Goal: Feedback & Contribution: Contribute content

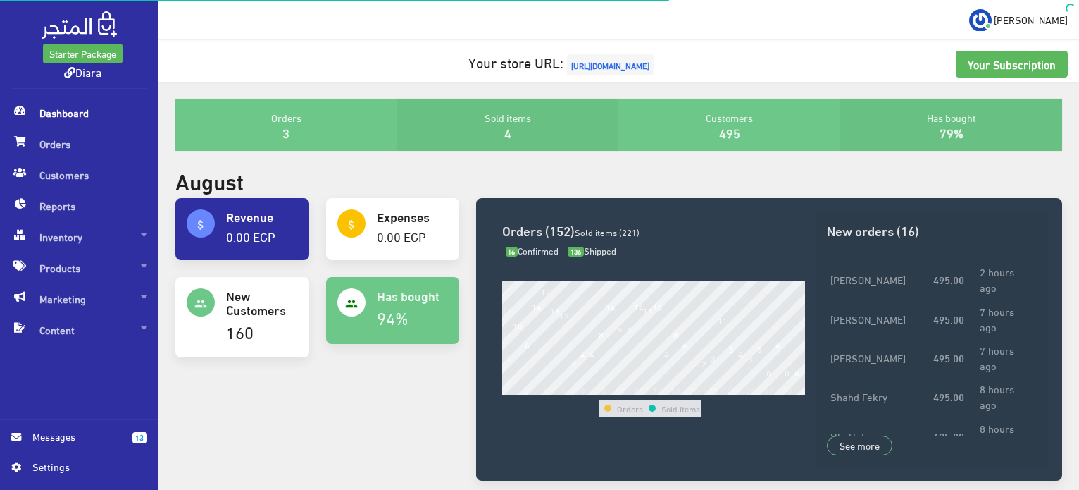
click at [61, 117] on span "Dashboard" at bounding box center [79, 112] width 136 height 31
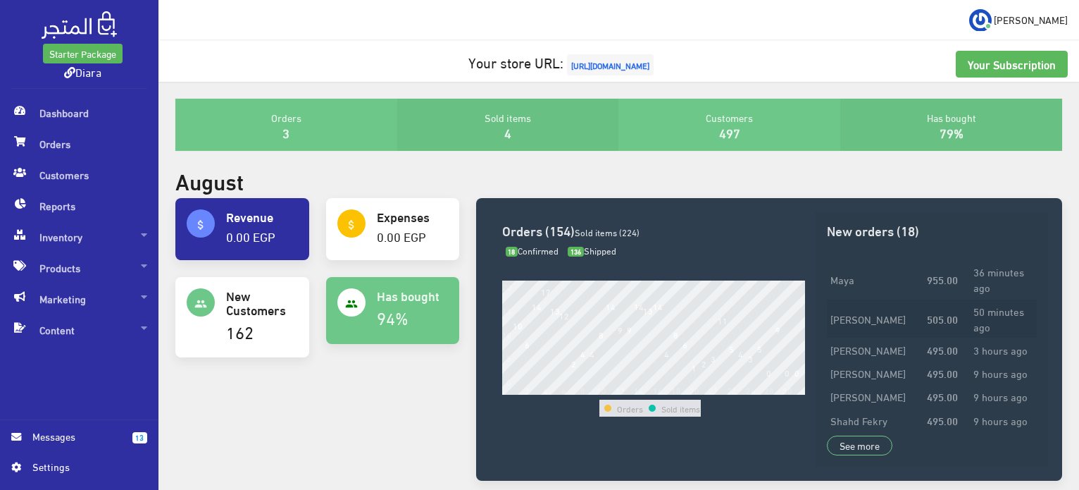
drag, startPoint x: 974, startPoint y: 320, endPoint x: 996, endPoint y: 313, distance: 23.2
click at [996, 313] on td "50 minutes ago" at bounding box center [1003, 318] width 67 height 39
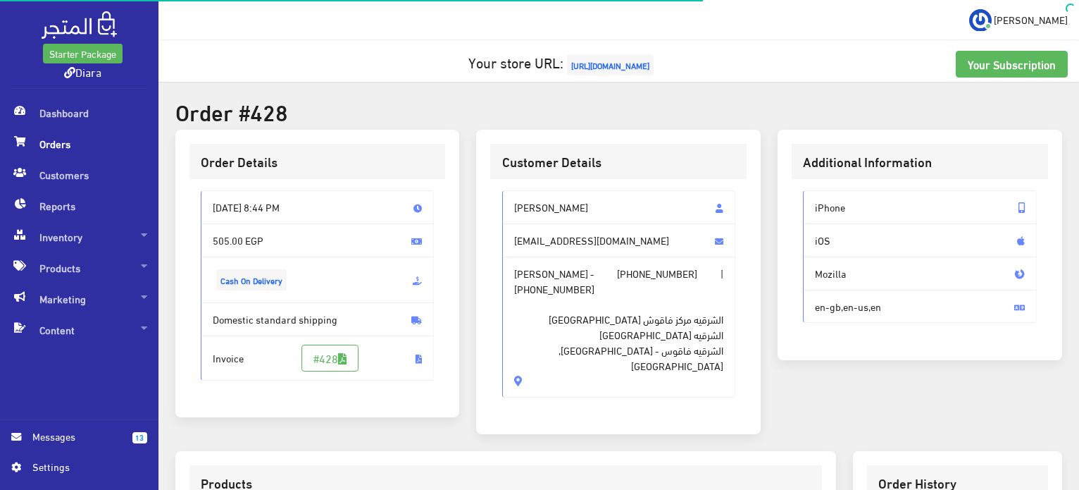
scroll to position [399, 0]
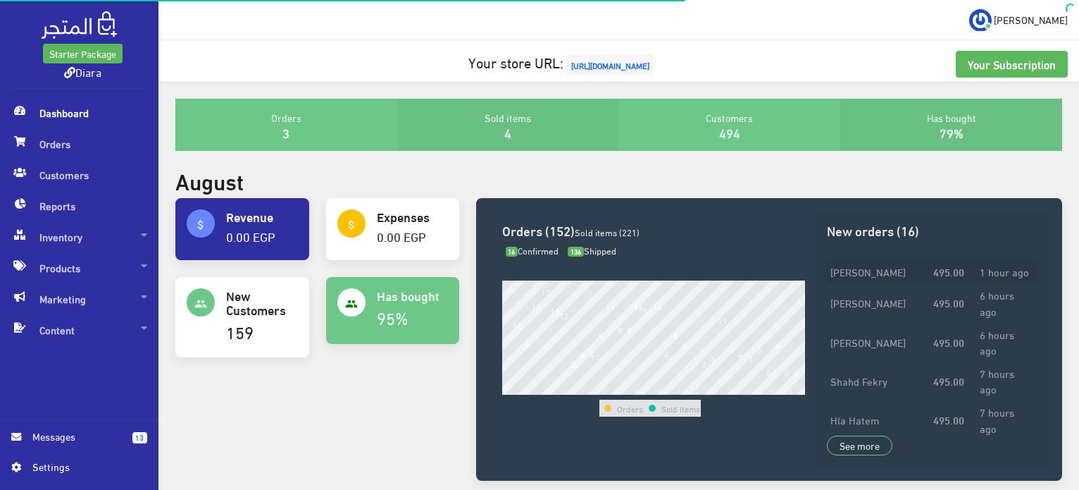
click at [976, 273] on td "495.00" at bounding box center [953, 271] width 46 height 23
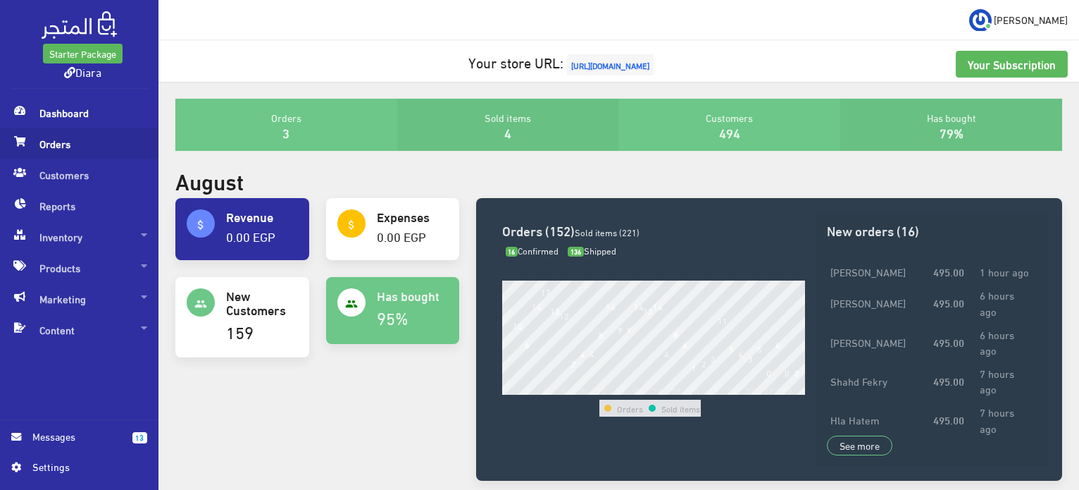
click at [75, 144] on span "Orders" at bounding box center [79, 143] width 136 height 31
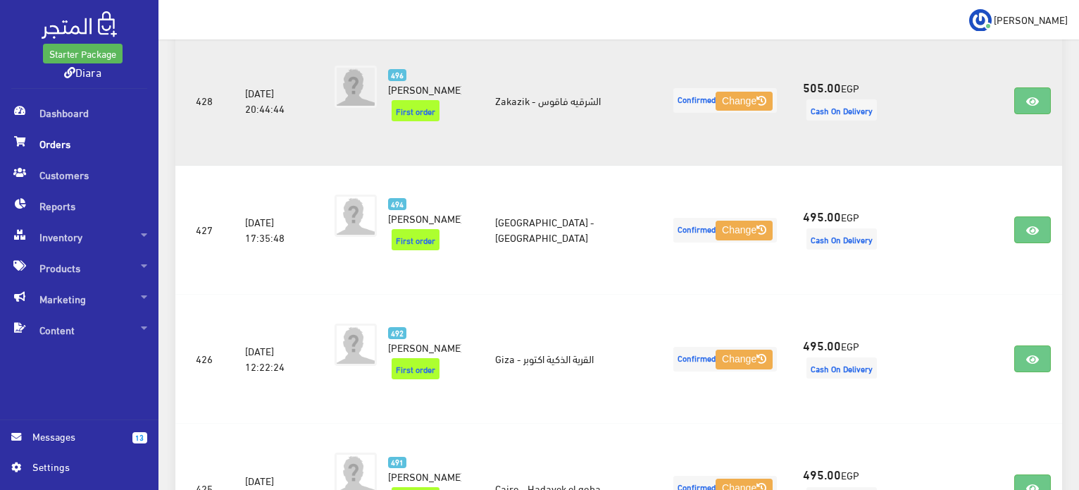
scroll to position [282, 0]
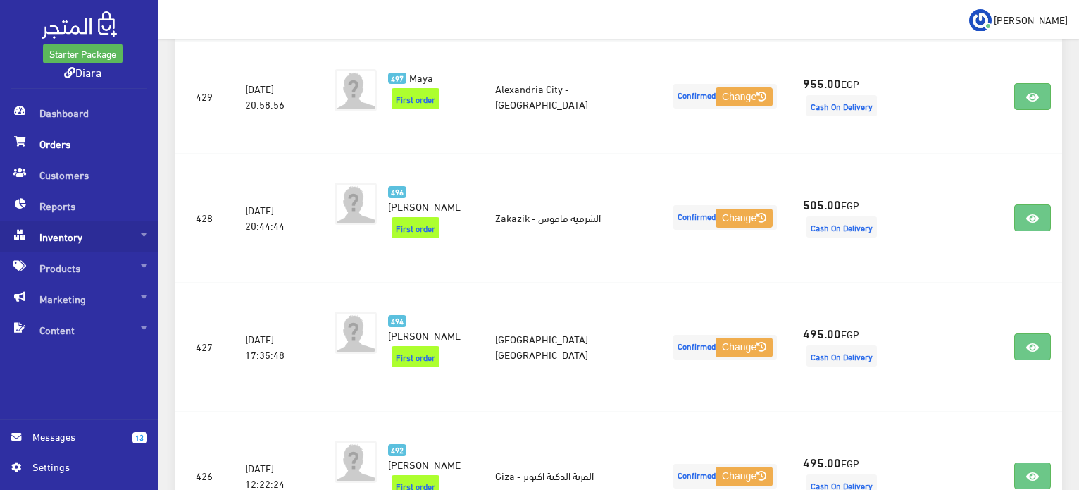
click at [90, 239] on span "Inventory" at bounding box center [79, 236] width 136 height 31
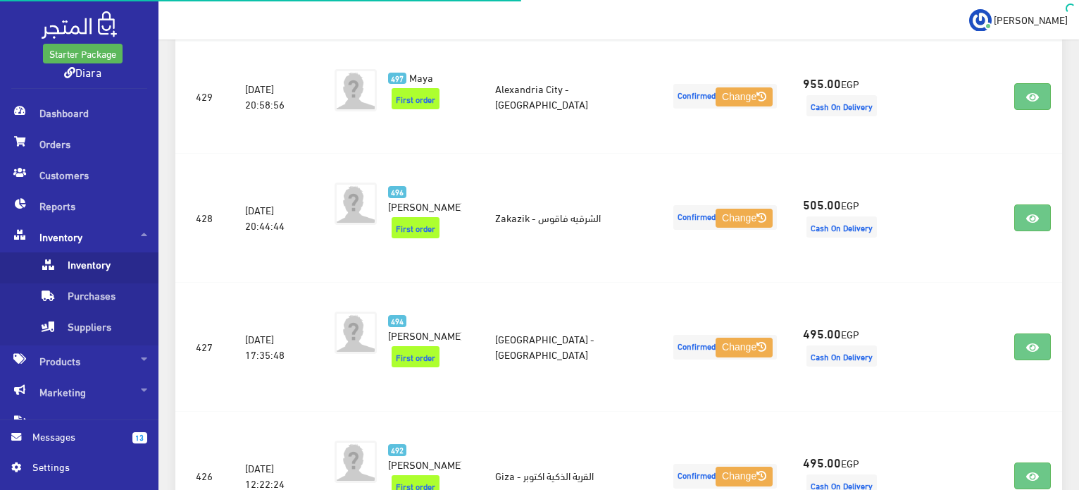
click at [101, 273] on span "Inventory" at bounding box center [92, 267] width 107 height 31
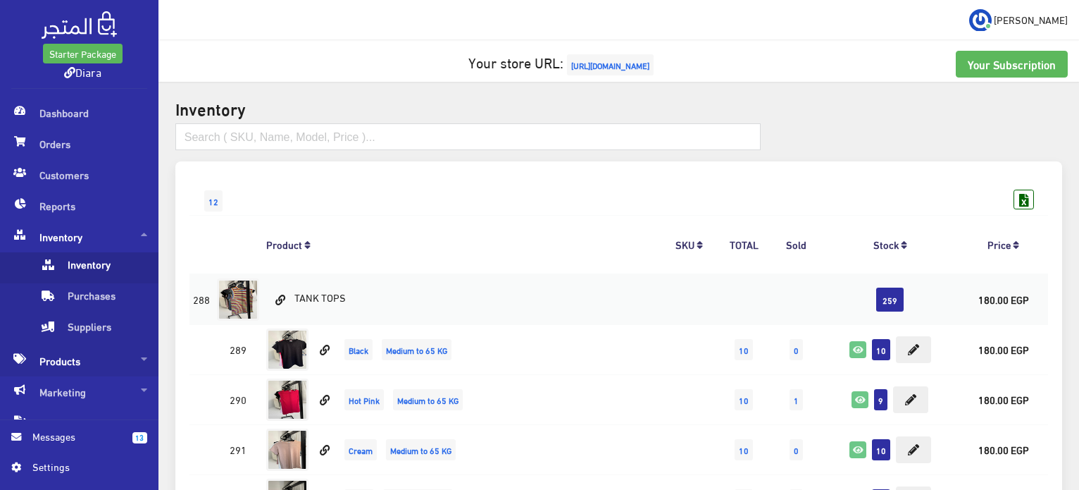
click at [75, 362] on span "Products" at bounding box center [79, 360] width 136 height 31
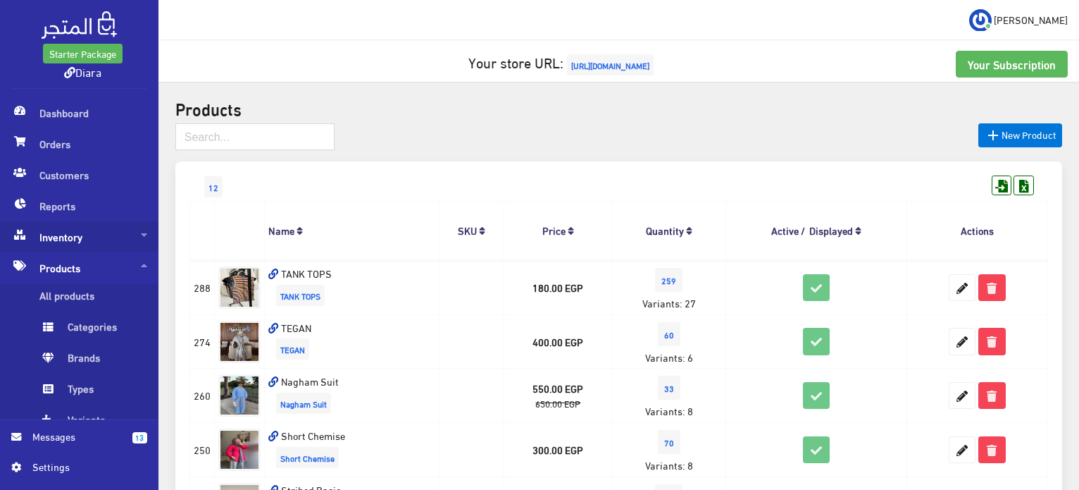
click at [118, 231] on span "Inventory" at bounding box center [79, 236] width 136 height 31
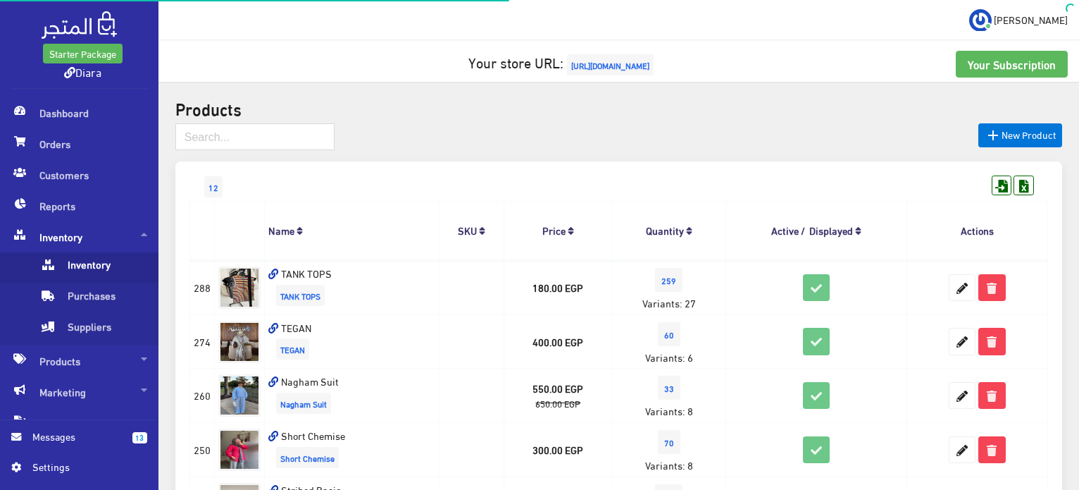
click at [120, 270] on span "Inventory" at bounding box center [92, 267] width 107 height 31
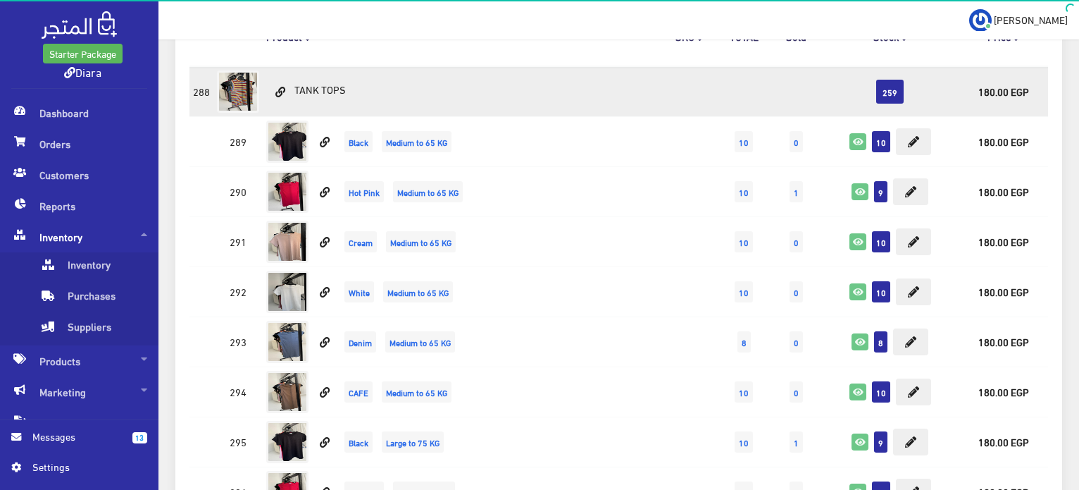
scroll to position [211, 0]
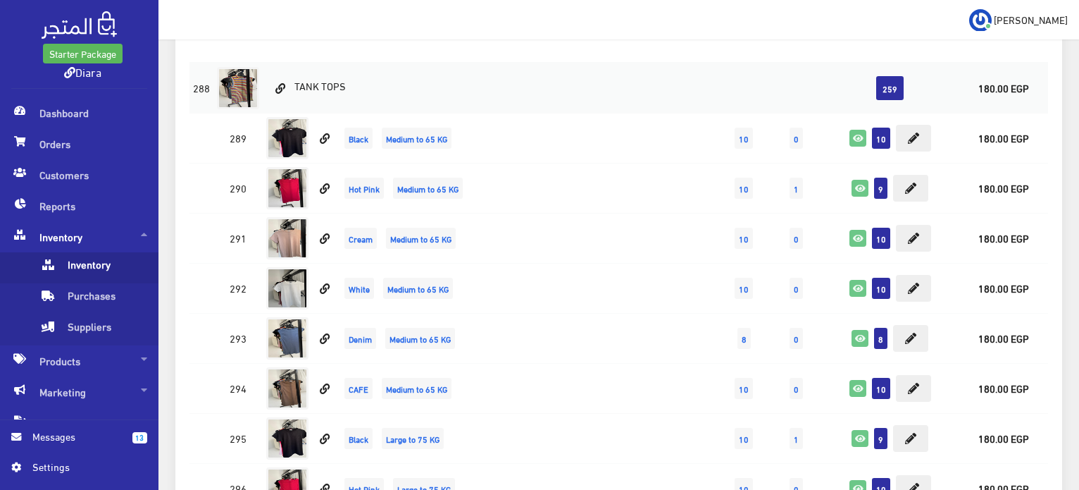
click at [89, 277] on span "Inventory" at bounding box center [92, 267] width 107 height 31
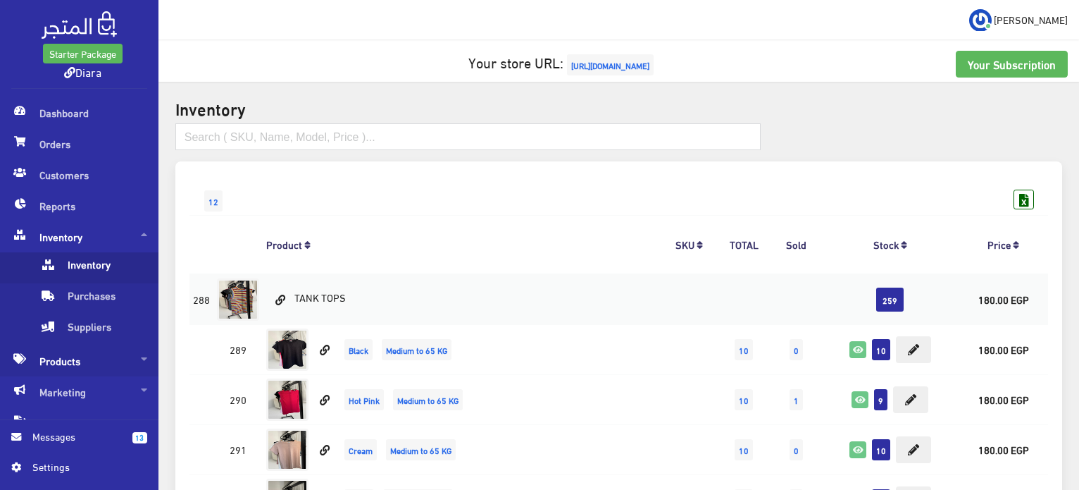
click at [132, 359] on span "Products" at bounding box center [79, 360] width 136 height 31
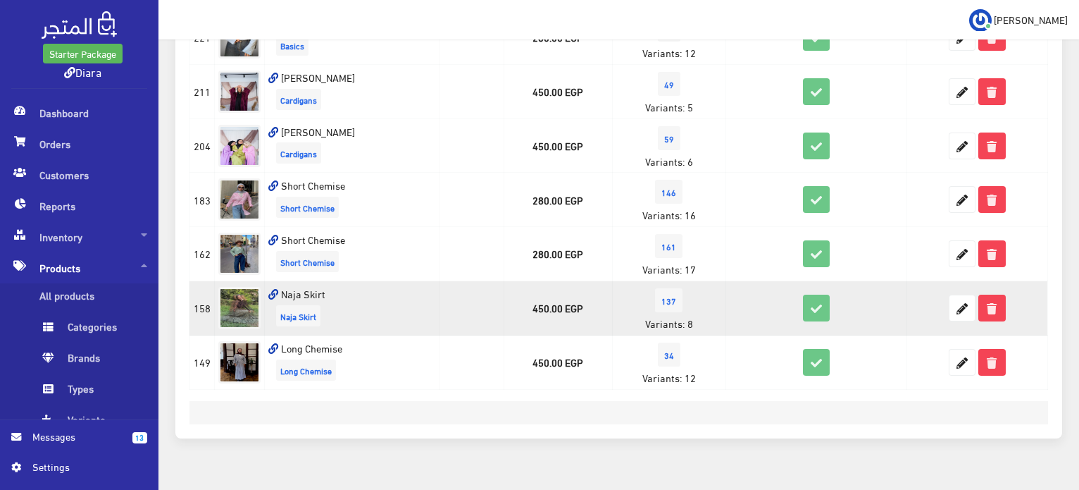
scroll to position [544, 0]
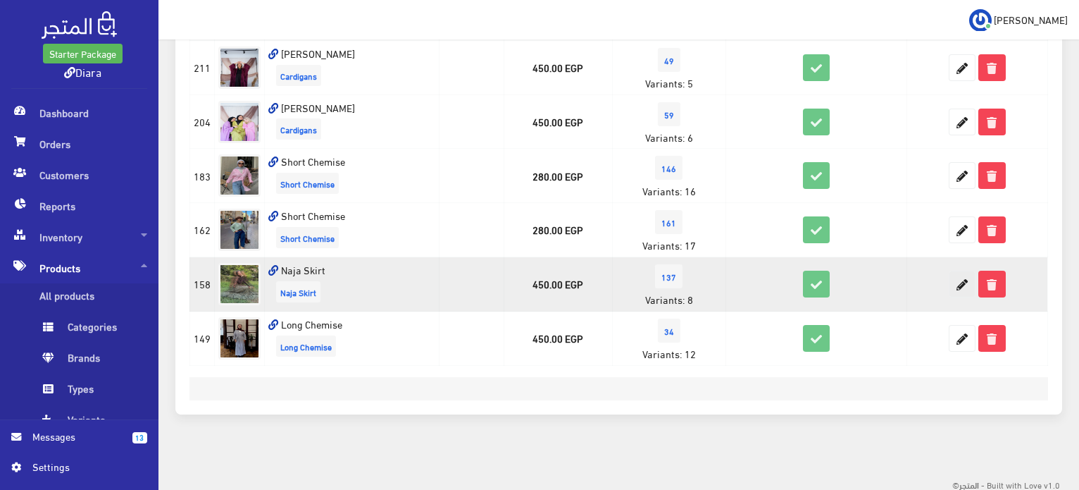
click at [969, 276] on icon at bounding box center [961, 283] width 25 height 25
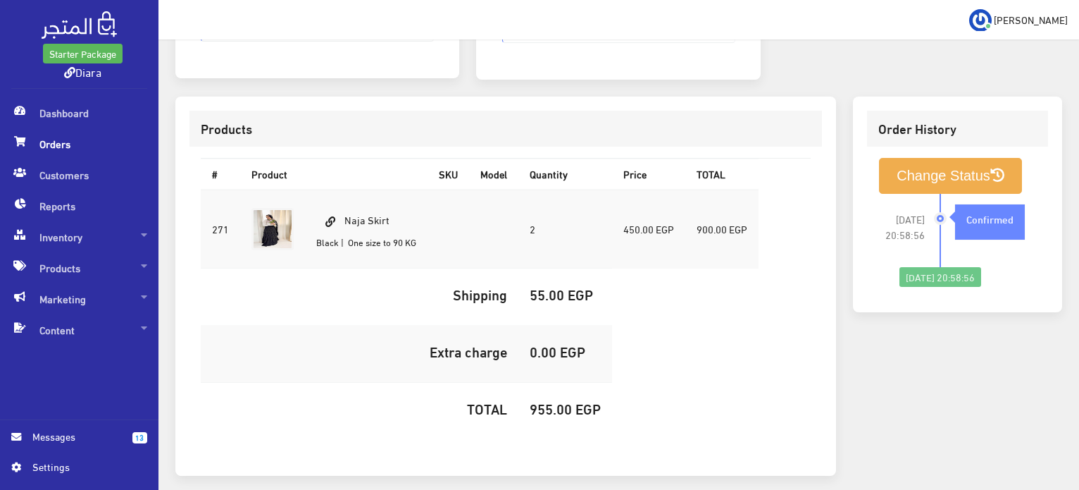
scroll to position [399, 0]
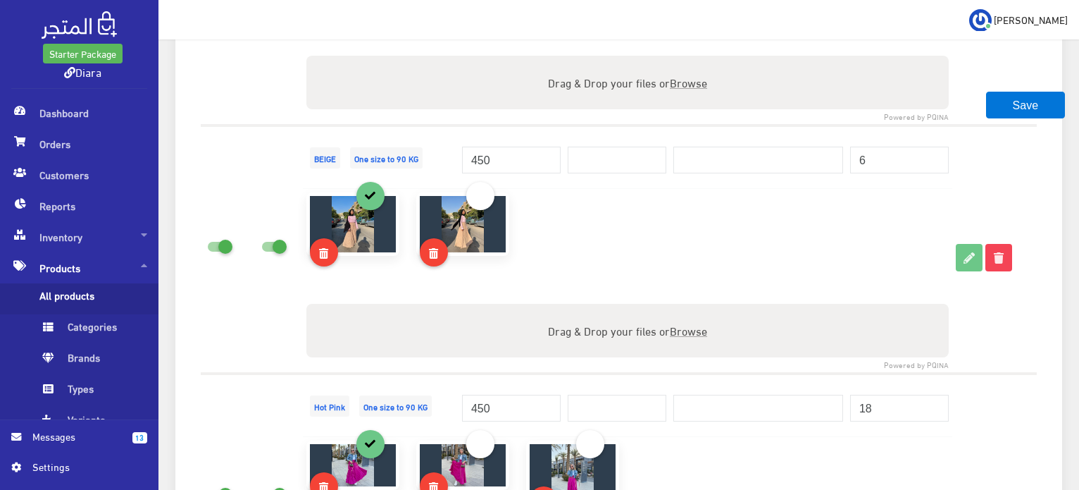
scroll to position [1831, 0]
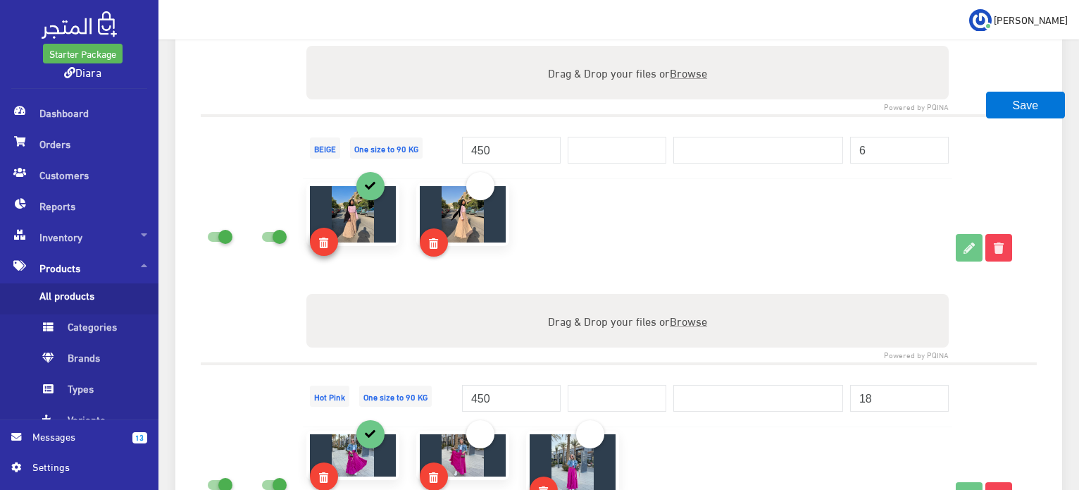
click at [328, 241] on link at bounding box center [324, 242] width 28 height 28
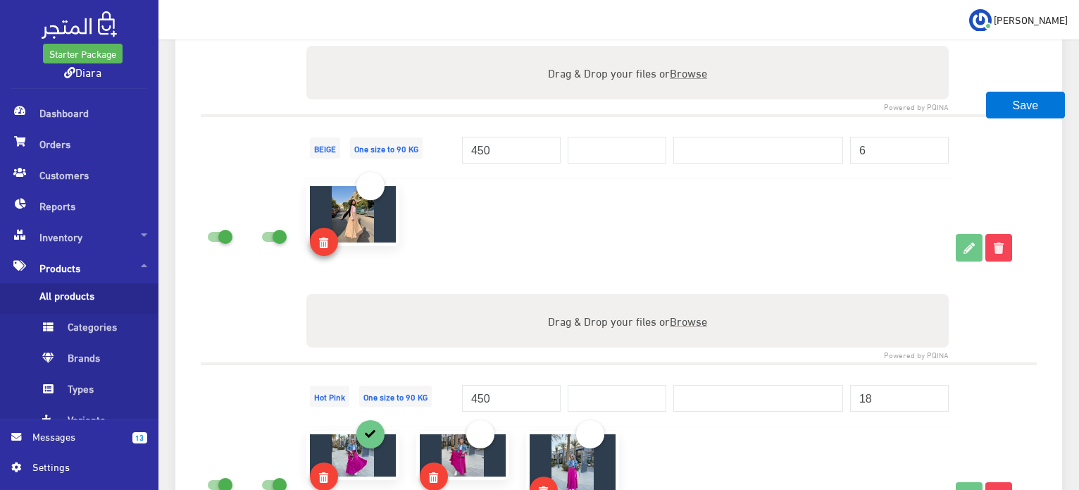
drag, startPoint x: 323, startPoint y: 249, endPoint x: 606, endPoint y: 54, distance: 344.8
click at [323, 249] on link at bounding box center [324, 242] width 28 height 28
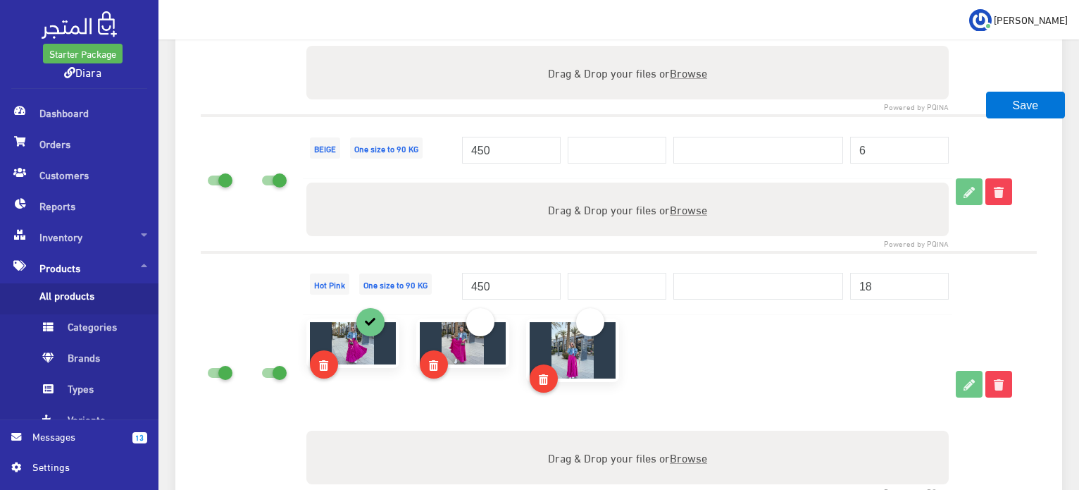
click at [681, 210] on span "Browse" at bounding box center [688, 209] width 37 height 20
click at [681, 187] on input "Drag & Drop your files or Browse" at bounding box center [627, 184] width 642 height 4
type input "C:\fakepath\WhatsApp Image 2025-08-29 at 20.14.29_0d232ece.jpg"
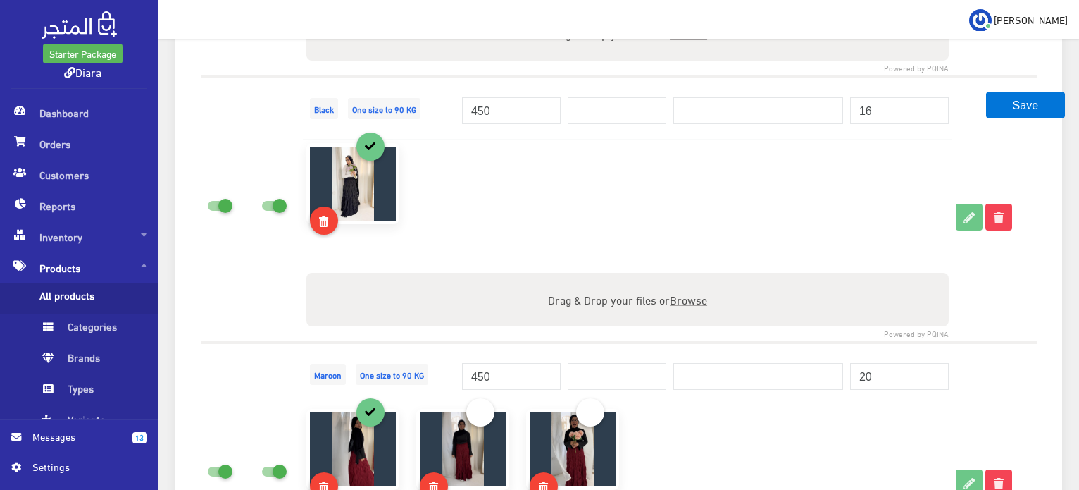
scroll to position [2606, 0]
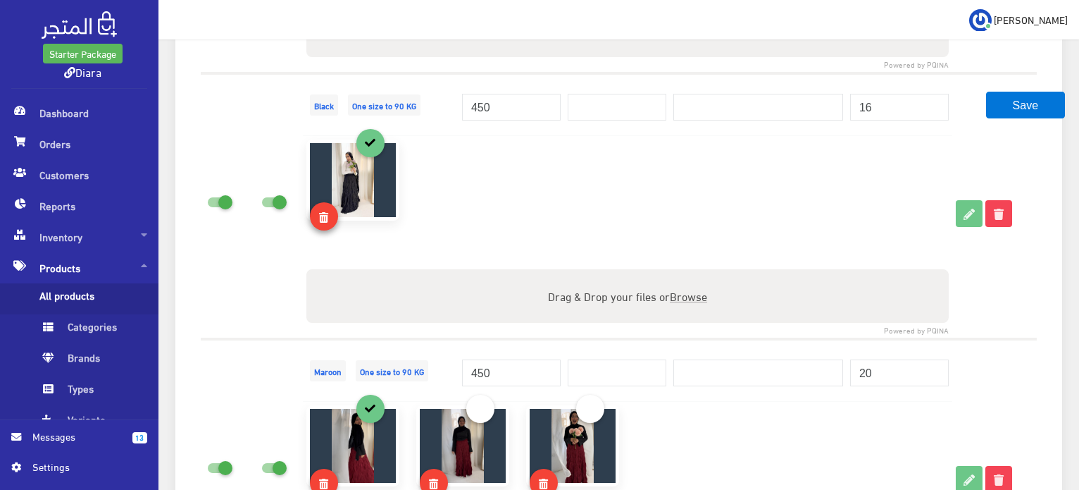
drag, startPoint x: 326, startPoint y: 207, endPoint x: 614, endPoint y: 37, distance: 334.7
click at [327, 207] on link at bounding box center [324, 216] width 28 height 28
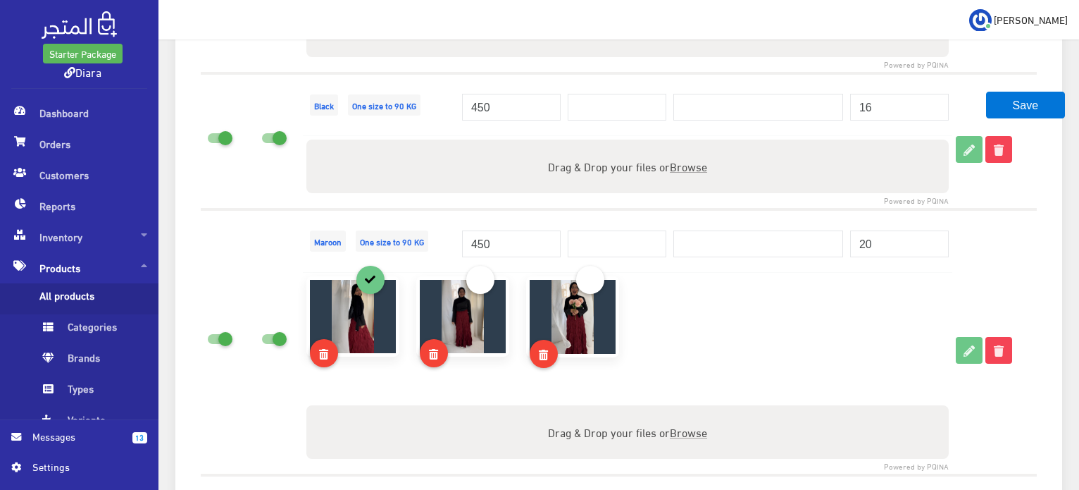
click at [679, 163] on span "Browse" at bounding box center [688, 166] width 37 height 20
click at [679, 144] on input "Drag & Drop your files or Browse" at bounding box center [627, 141] width 642 height 4
type input "C:\fakepath\WhatsApp Image 2025-08-29 at 20.14.23_f4e345ea.jpg"
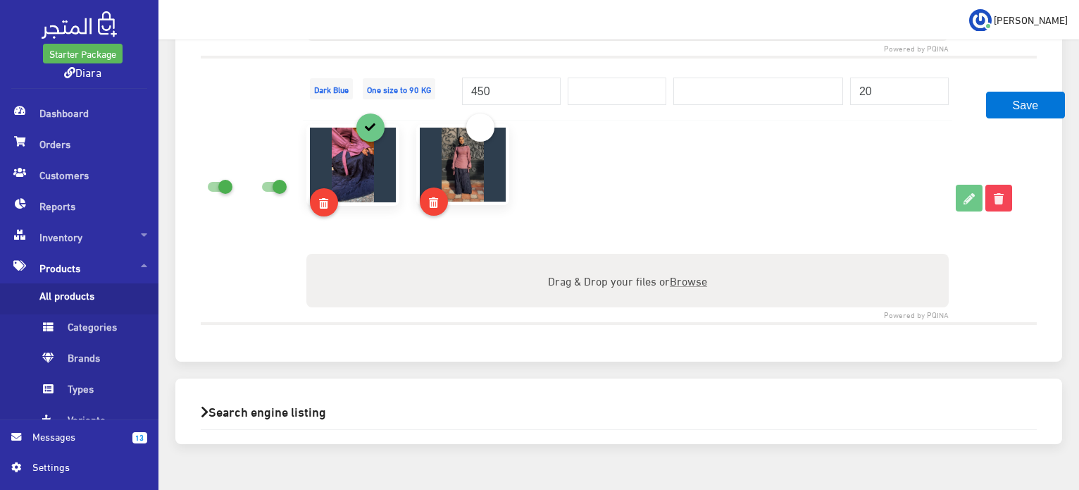
scroll to position [3132, 0]
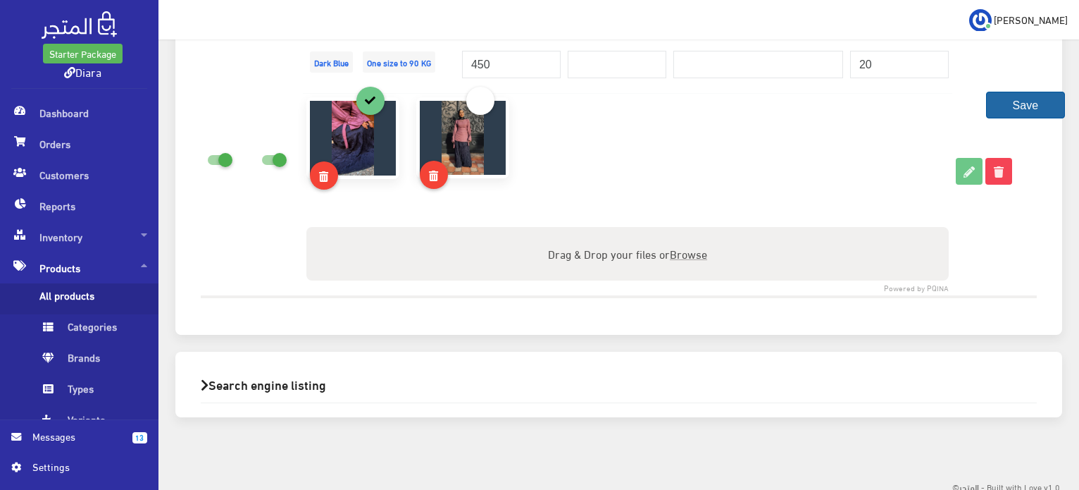
click at [1037, 101] on button "Save" at bounding box center [1025, 105] width 79 height 27
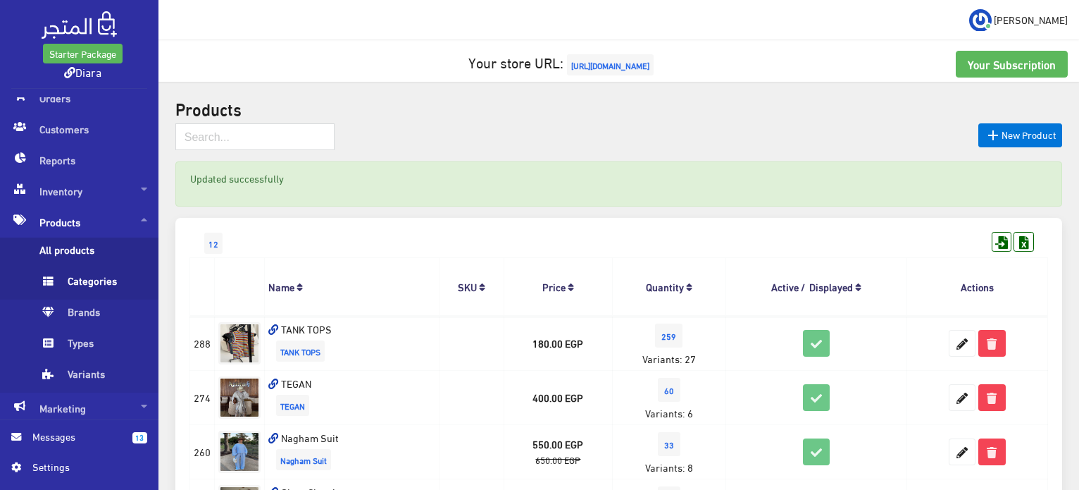
scroll to position [70, 0]
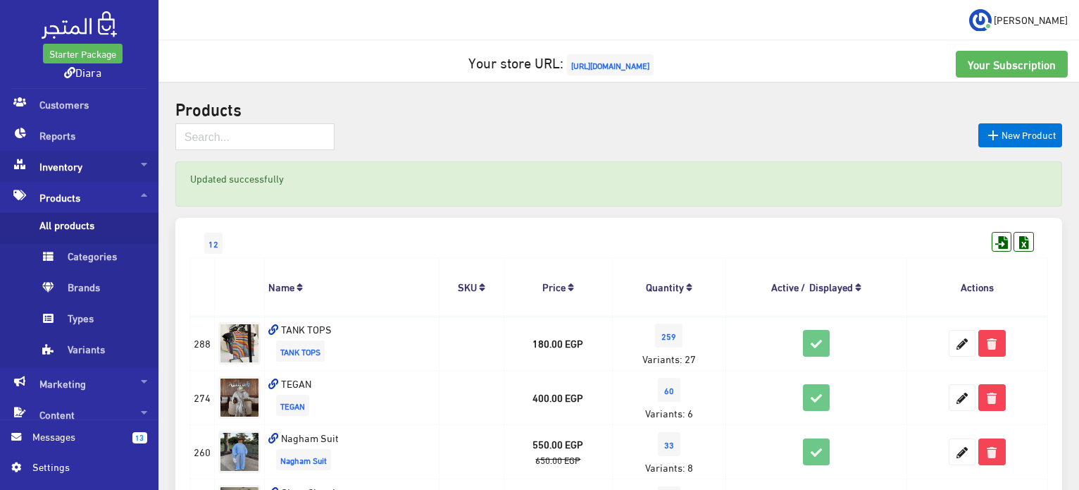
click at [85, 160] on span "Inventory" at bounding box center [79, 166] width 136 height 31
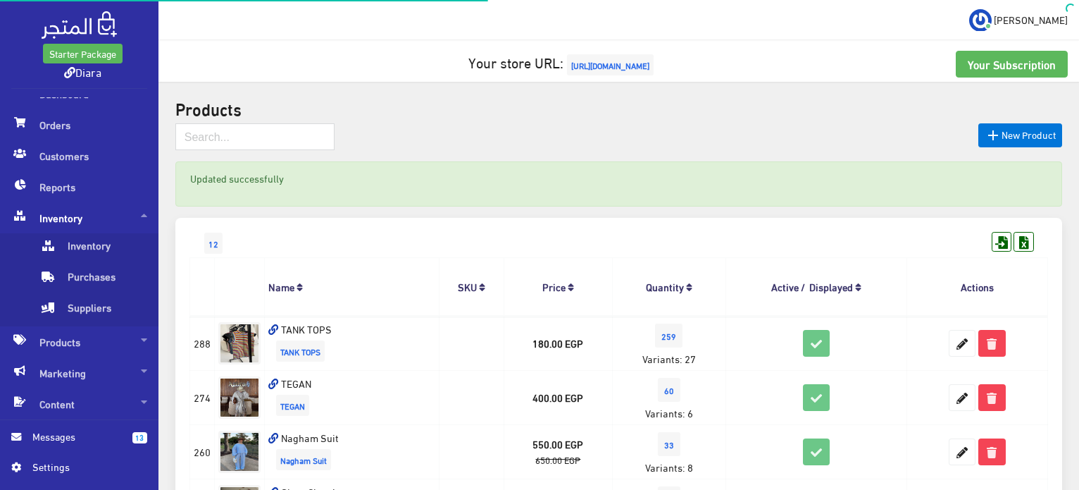
scroll to position [17, 0]
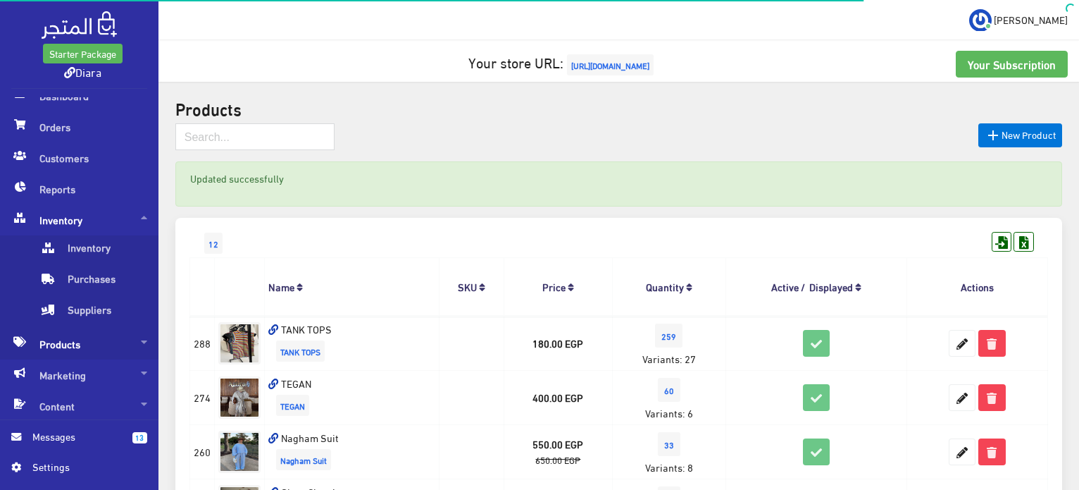
click at [107, 329] on span "Products" at bounding box center [79, 343] width 136 height 31
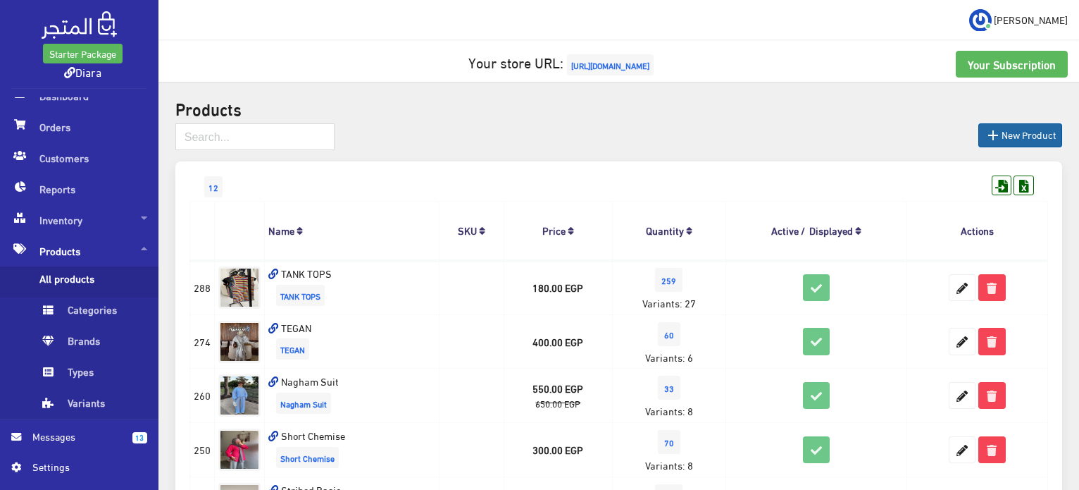
click at [1015, 127] on link " New Product" at bounding box center [1020, 135] width 84 height 24
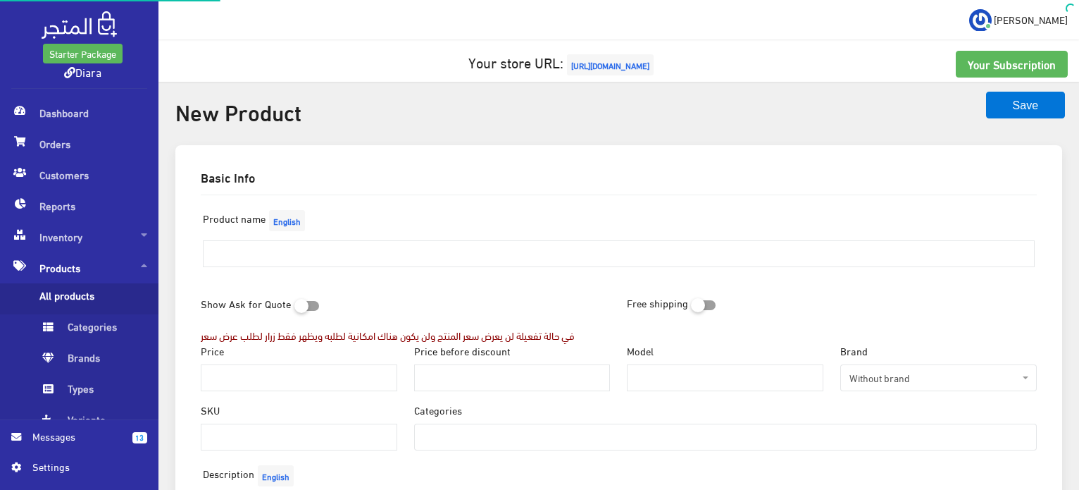
select select
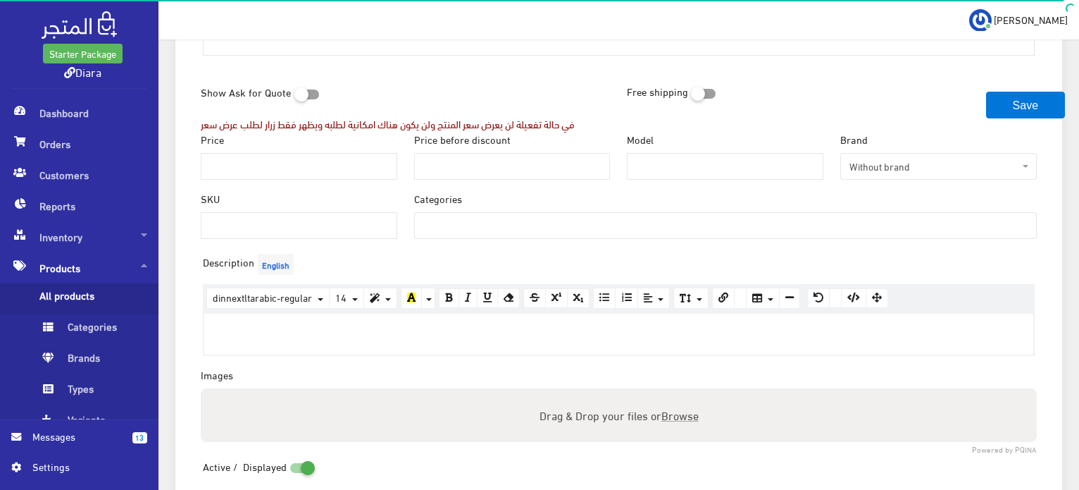
click at [428, 225] on input "search" at bounding box center [439, 224] width 49 height 23
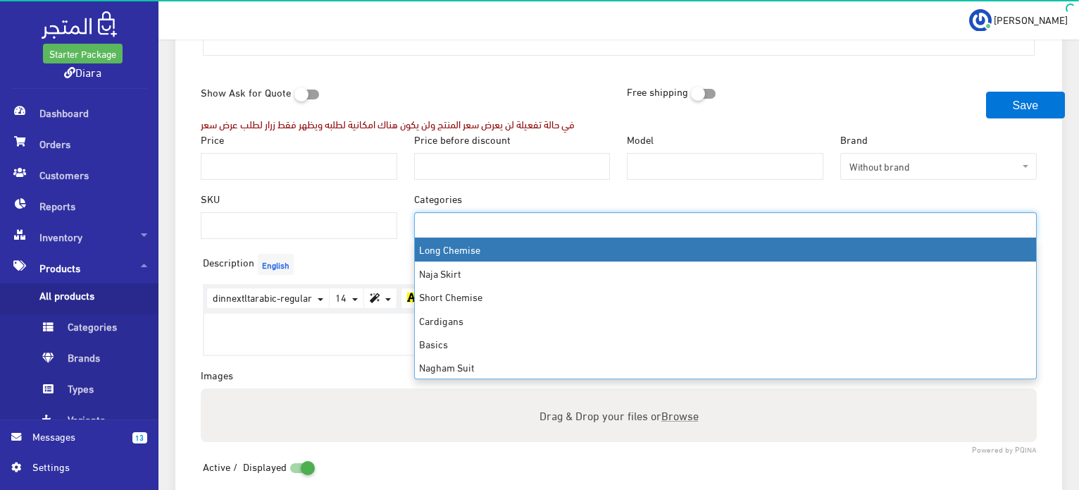
click at [428, 225] on input "search" at bounding box center [439, 224] width 49 height 23
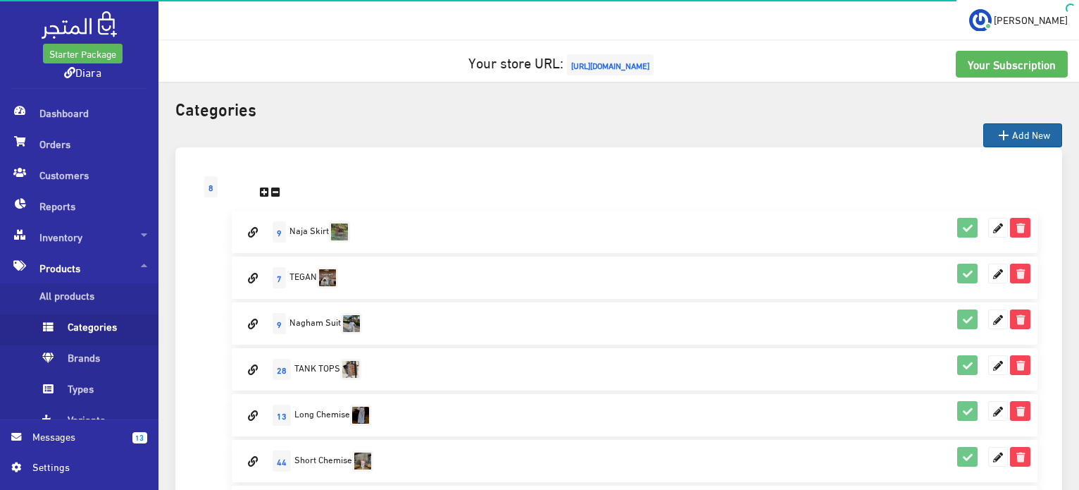
click at [1005, 137] on icon "" at bounding box center [1003, 135] width 17 height 17
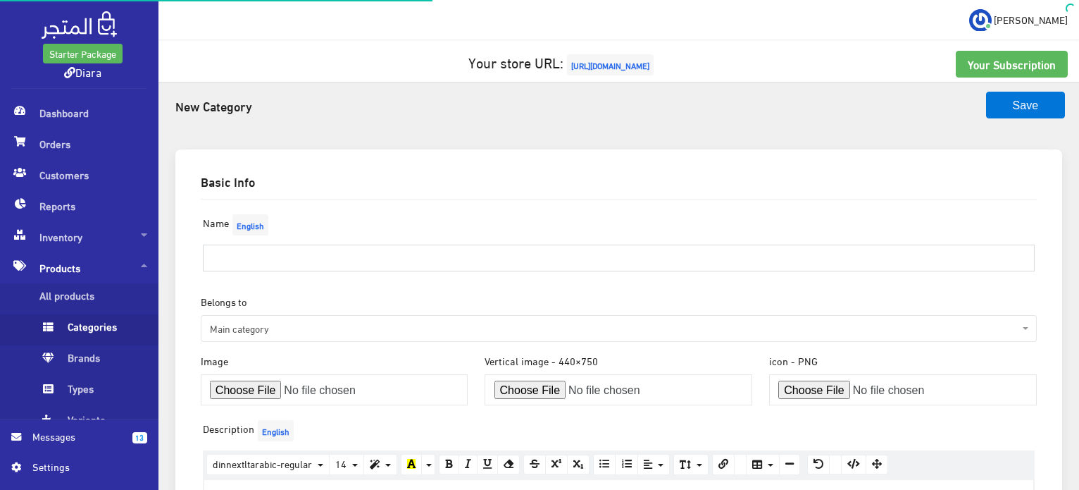
click at [259, 246] on input "text" at bounding box center [619, 257] width 832 height 27
type input "FLARED BLOUSE"
click at [271, 327] on span "Main category" at bounding box center [614, 328] width 809 height 14
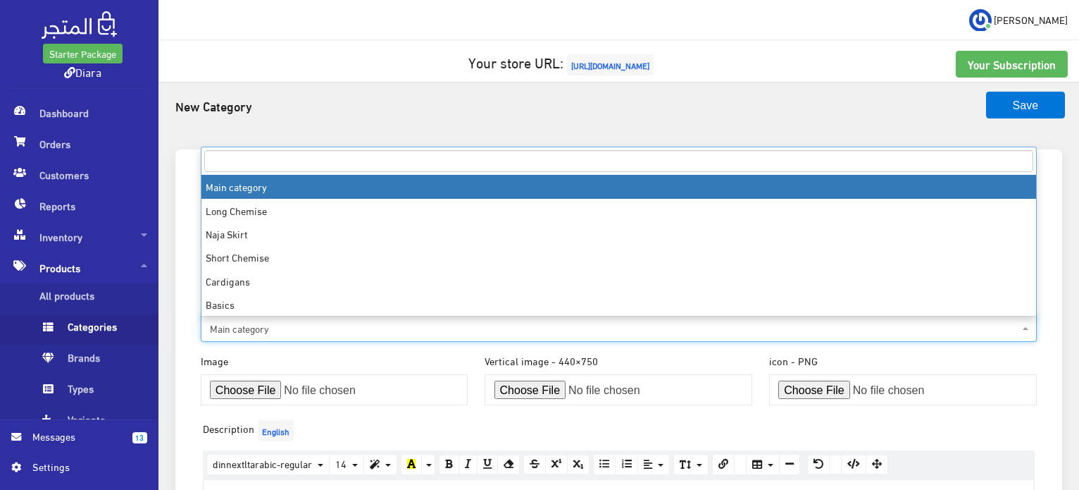
click at [276, 326] on span "Main category" at bounding box center [614, 328] width 809 height 14
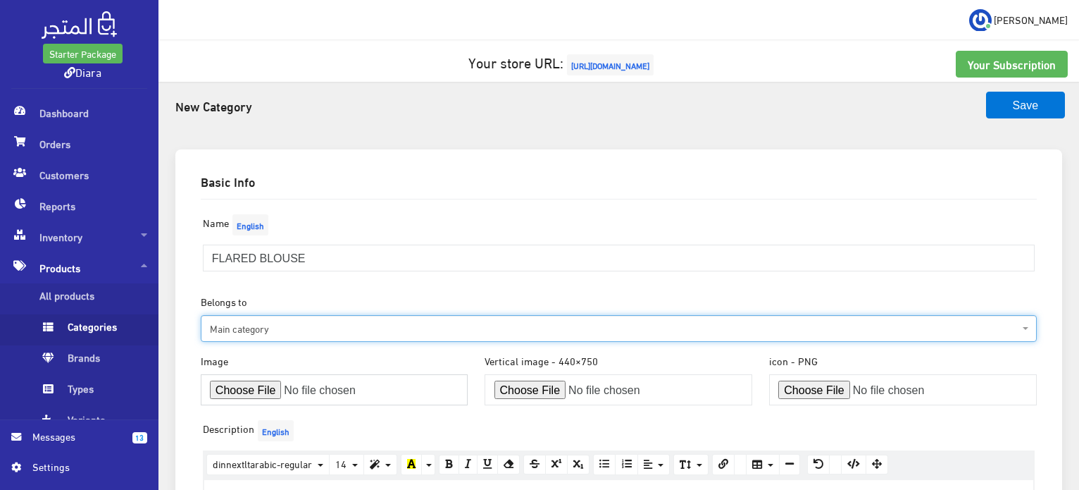
click at [253, 385] on input "file" at bounding box center [335, 389] width 268 height 31
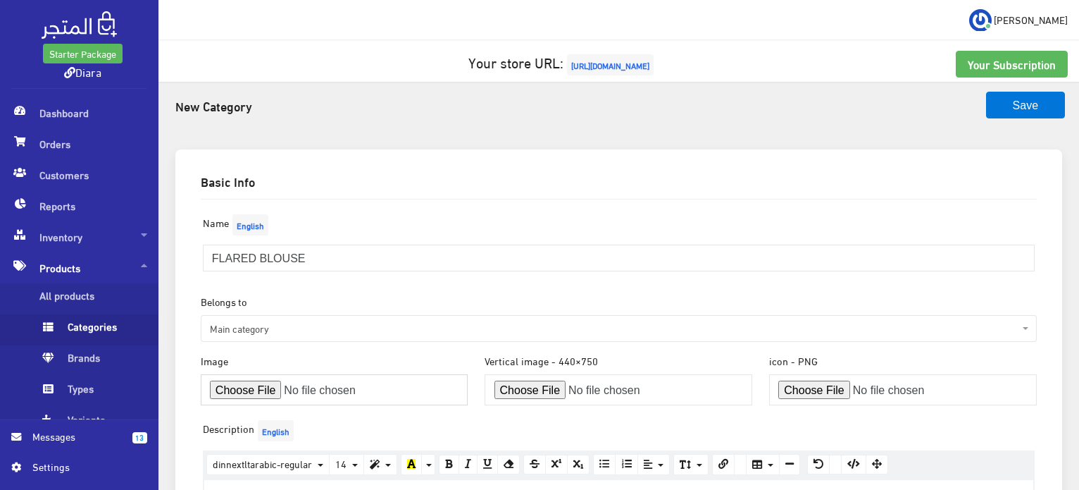
type input "C:\fakepath\WhatsApp Image 2025-08-29 at 20.14.30_c8020303.jpg"
click at [1006, 105] on button "Save" at bounding box center [1025, 105] width 79 height 27
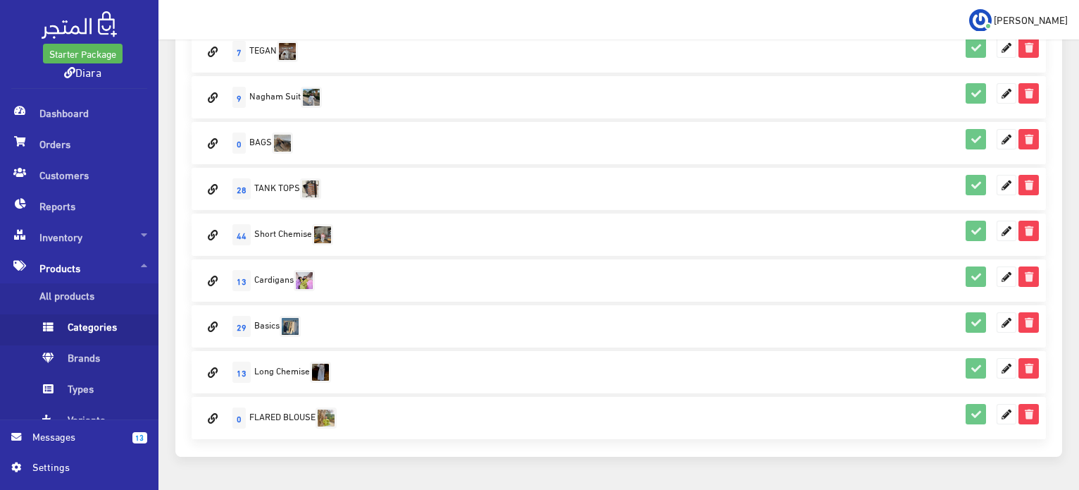
scroll to position [327, 0]
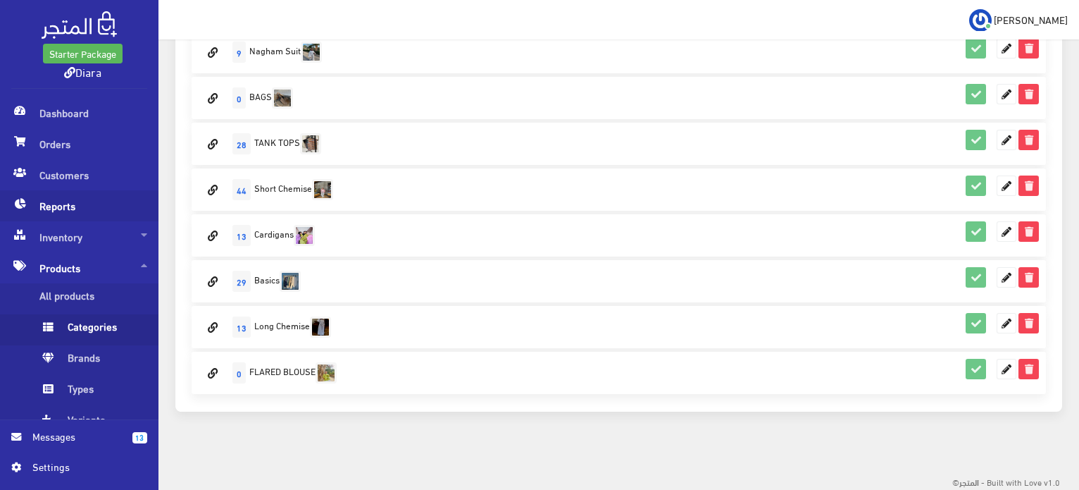
click at [56, 190] on span "Reports" at bounding box center [79, 205] width 136 height 31
